Goal: Transaction & Acquisition: Purchase product/service

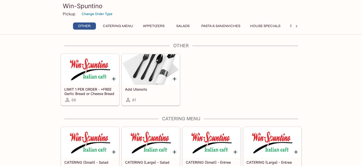
click at [266, 27] on button "House Specials" at bounding box center [265, 25] width 36 height 7
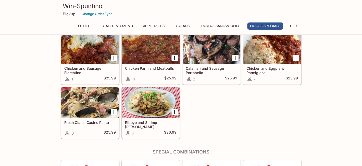
scroll to position [867, 0]
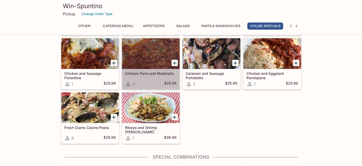
click at [148, 47] on div at bounding box center [151, 53] width 58 height 31
